Goal: Task Accomplishment & Management: Manage account settings

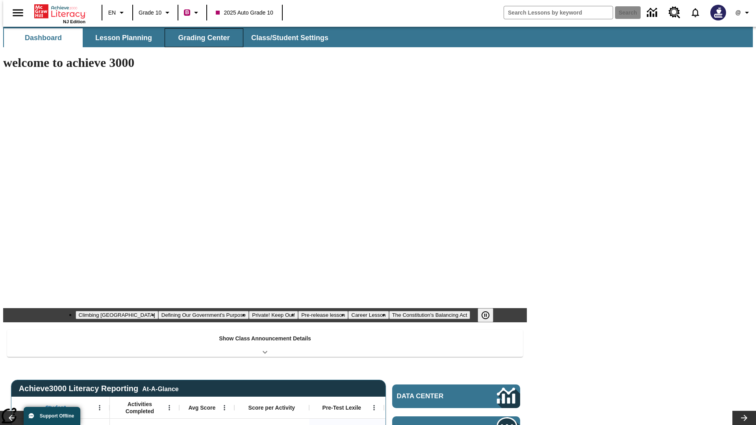
click at [201, 38] on span "Grading Center" at bounding box center [204, 37] width 52 height 9
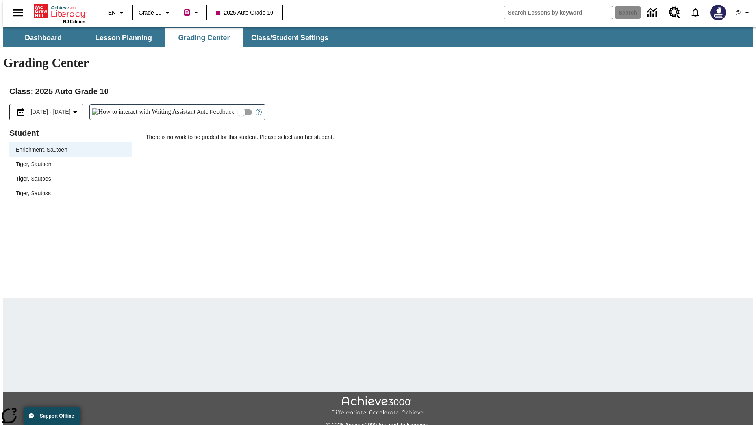
click at [68, 160] on div "Tiger, Sautoen" at bounding box center [70, 164] width 109 height 8
click at [219, 105] on input "Auto Feedback" at bounding box center [241, 112] width 45 height 15
checkbox input "true"
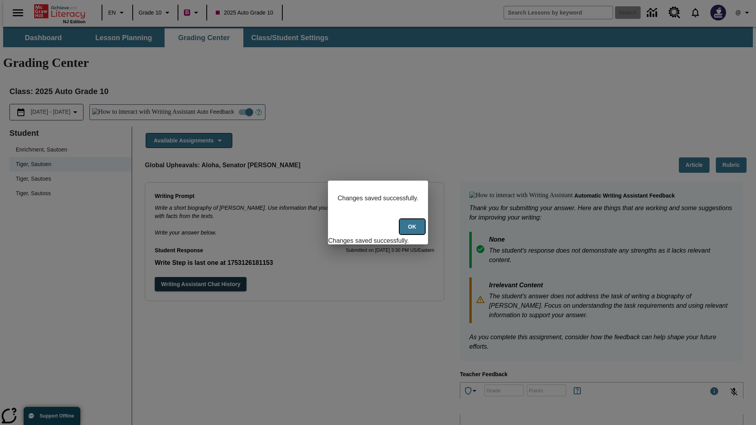
click at [413, 231] on button "Ok" at bounding box center [412, 226] width 25 height 15
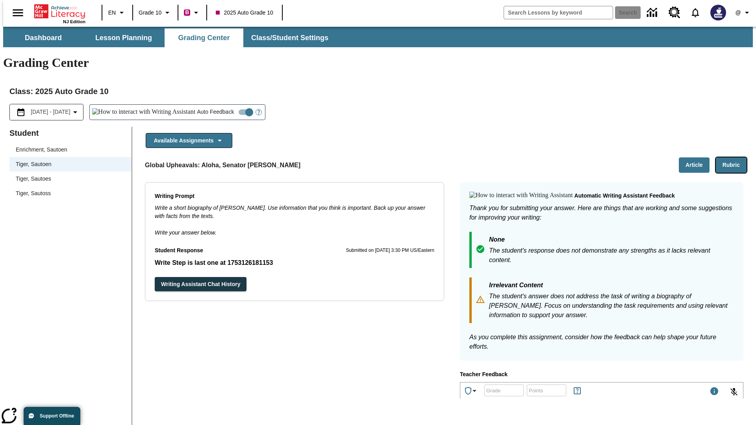
click at [734, 157] on button "Rubric" at bounding box center [731, 164] width 31 height 15
click at [697, 157] on button "Article" at bounding box center [694, 164] width 31 height 15
click at [117, 13] on icon "Language: EN, Select a language" at bounding box center [121, 12] width 9 height 9
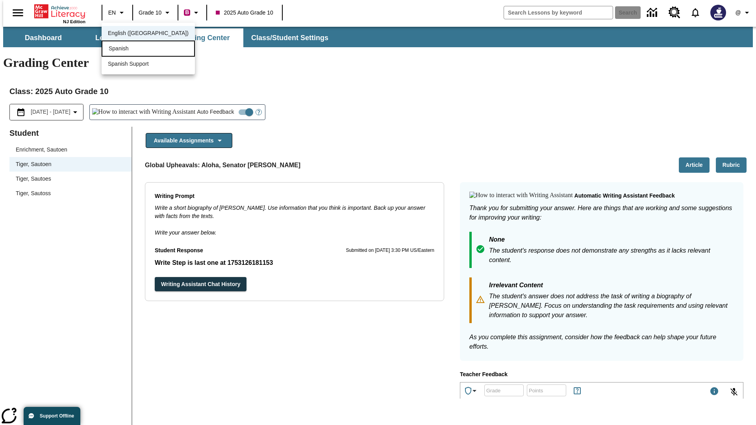
click at [131, 49] on div "Spanish" at bounding box center [148, 49] width 93 height 16
